Goal: Task Accomplishment & Management: Use online tool/utility

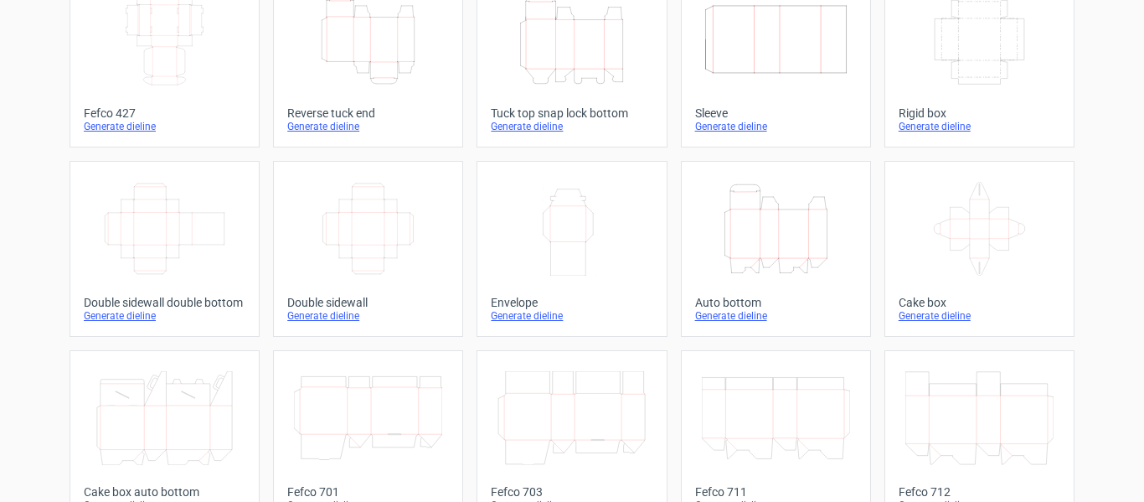
scroll to position [130, 0]
click at [717, 318] on div "Generate dieline" at bounding box center [776, 314] width 162 height 13
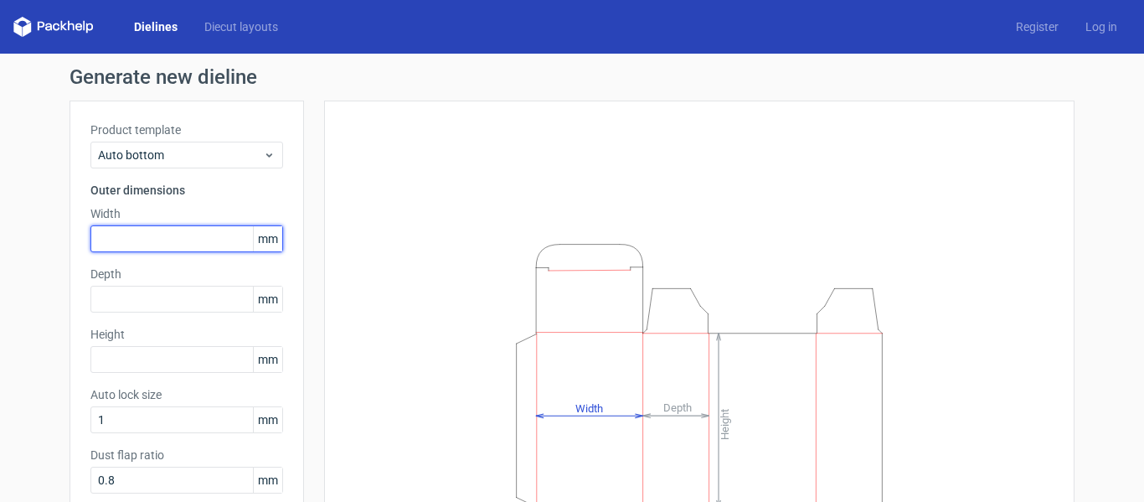
click at [110, 247] on input "text" at bounding box center [186, 238] width 193 height 27
type input "140"
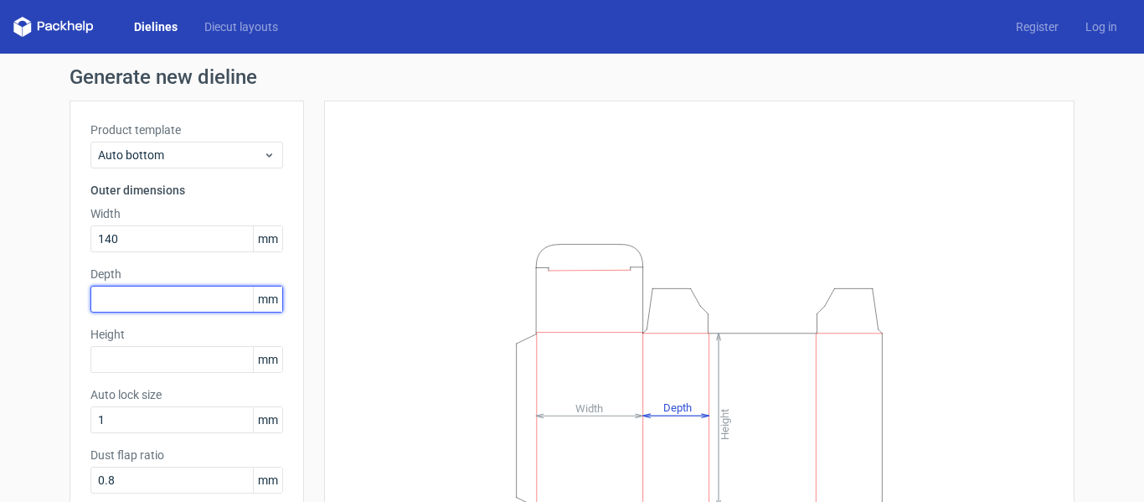
click at [119, 310] on input "text" at bounding box center [186, 299] width 193 height 27
type input "2"
type input "35"
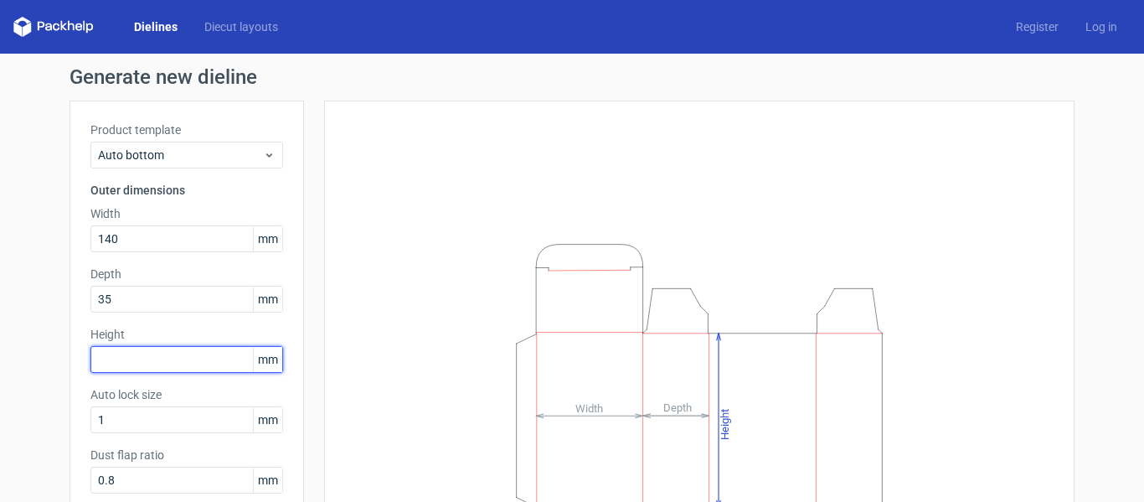
click at [130, 351] on input "text" at bounding box center [186, 359] width 193 height 27
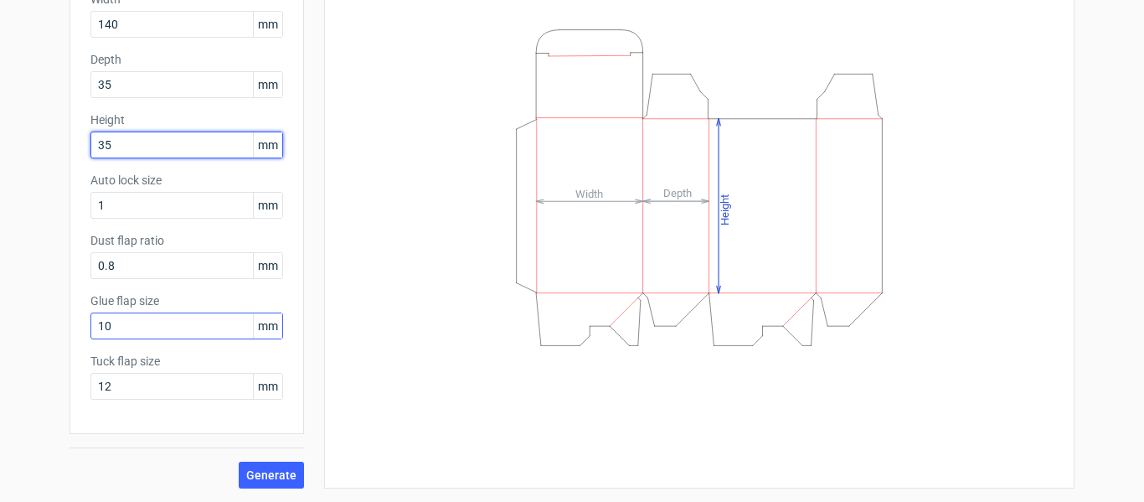
type input "35"
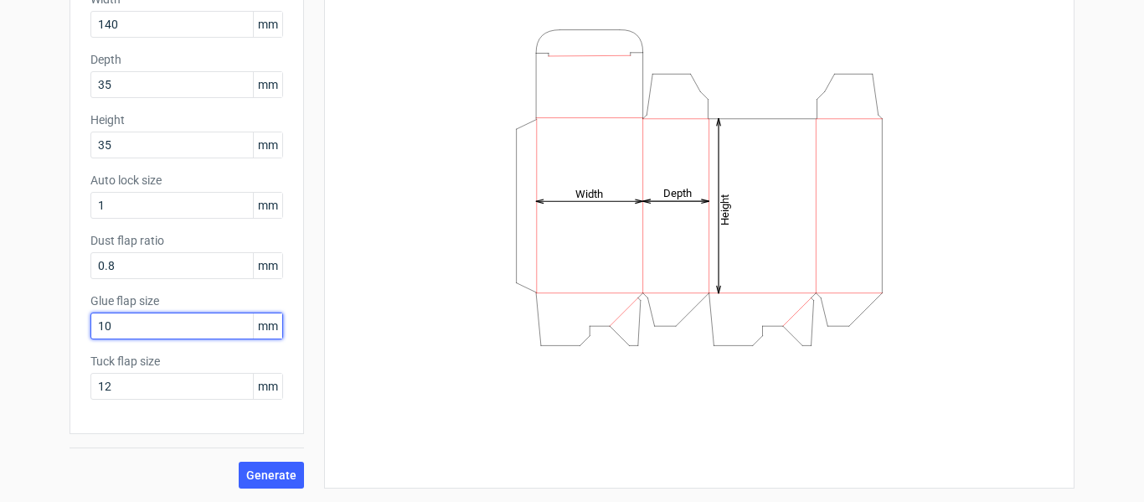
click at [137, 321] on input "10" at bounding box center [186, 325] width 193 height 27
click at [268, 469] on span "Generate" at bounding box center [271, 475] width 50 height 12
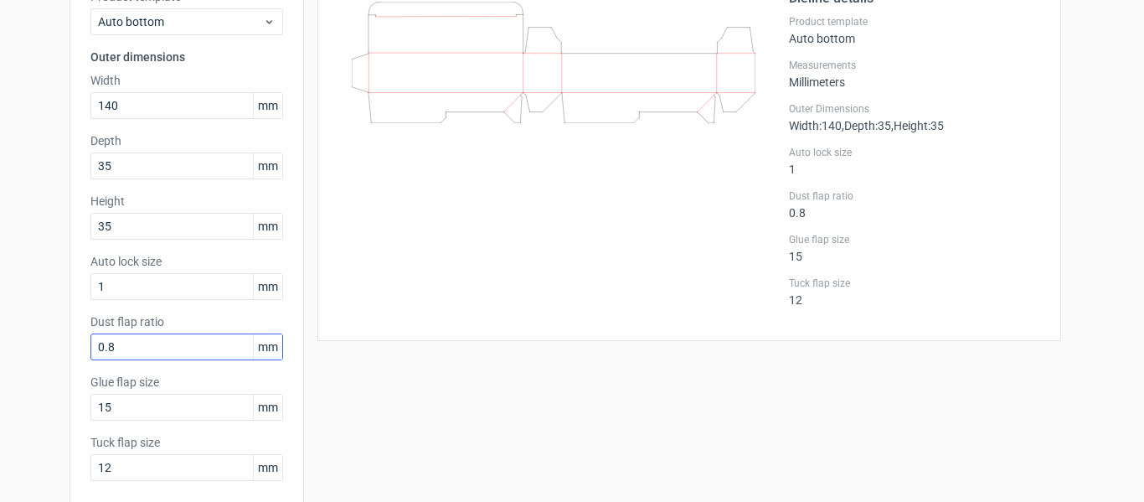
scroll to position [134, 0]
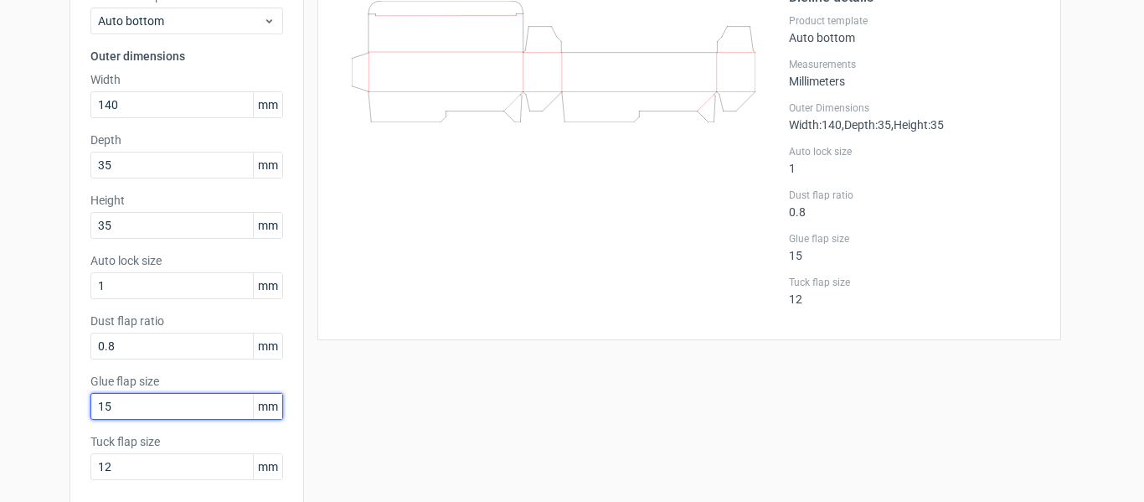
click at [129, 399] on input "15" at bounding box center [186, 406] width 193 height 27
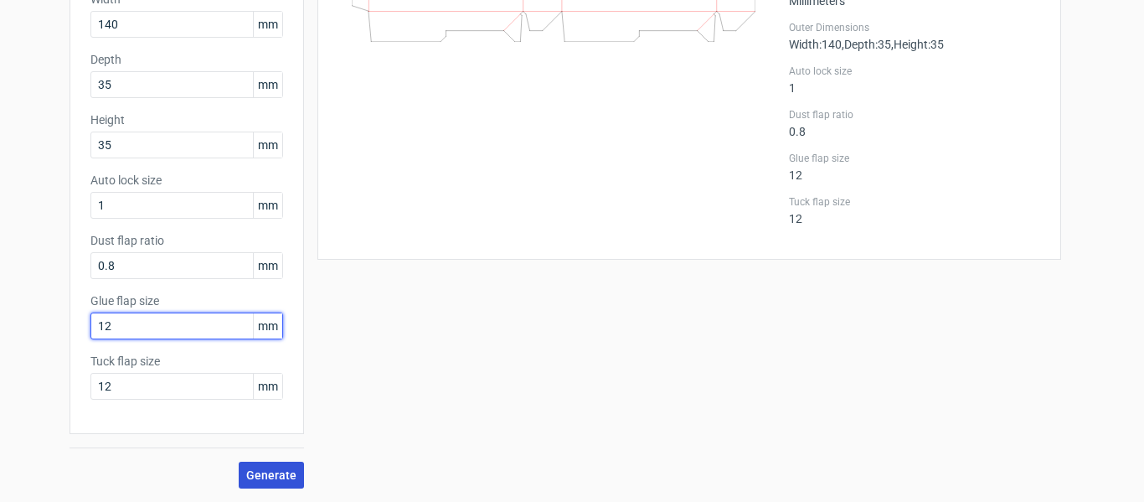
type input "12"
click at [258, 474] on span "Generate" at bounding box center [271, 475] width 50 height 12
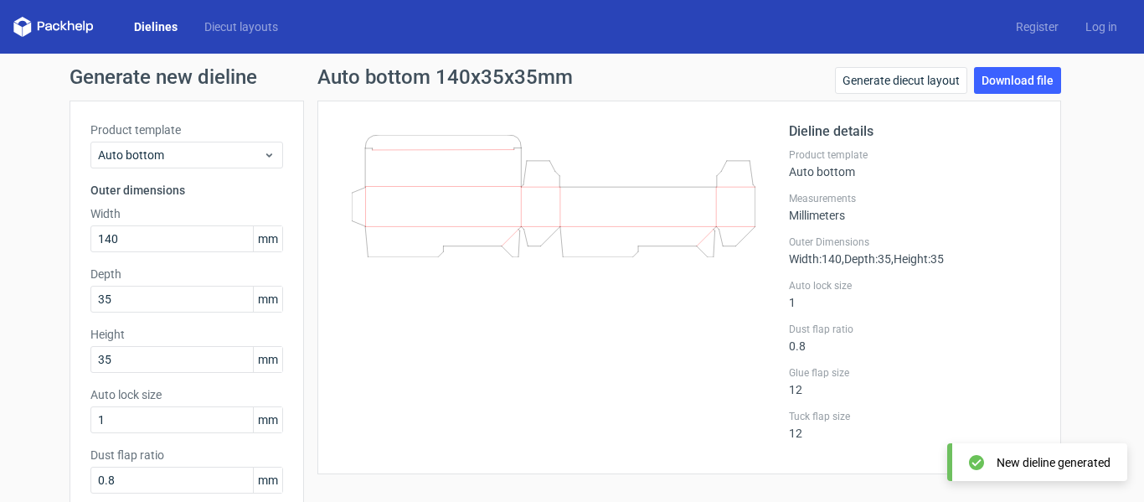
scroll to position [1, 0]
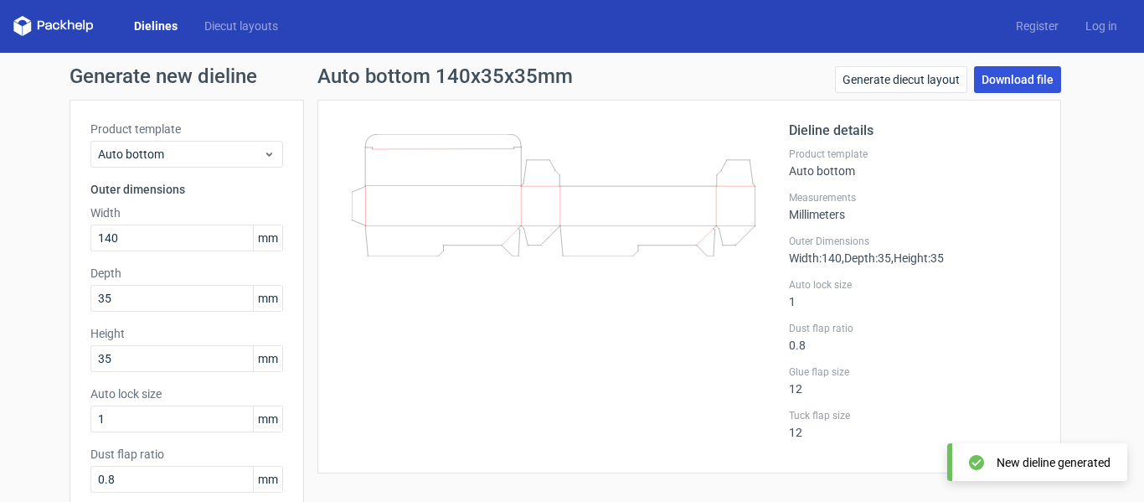
click at [1000, 73] on link "Download file" at bounding box center [1017, 79] width 87 height 27
